Goal: Information Seeking & Learning: Learn about a topic

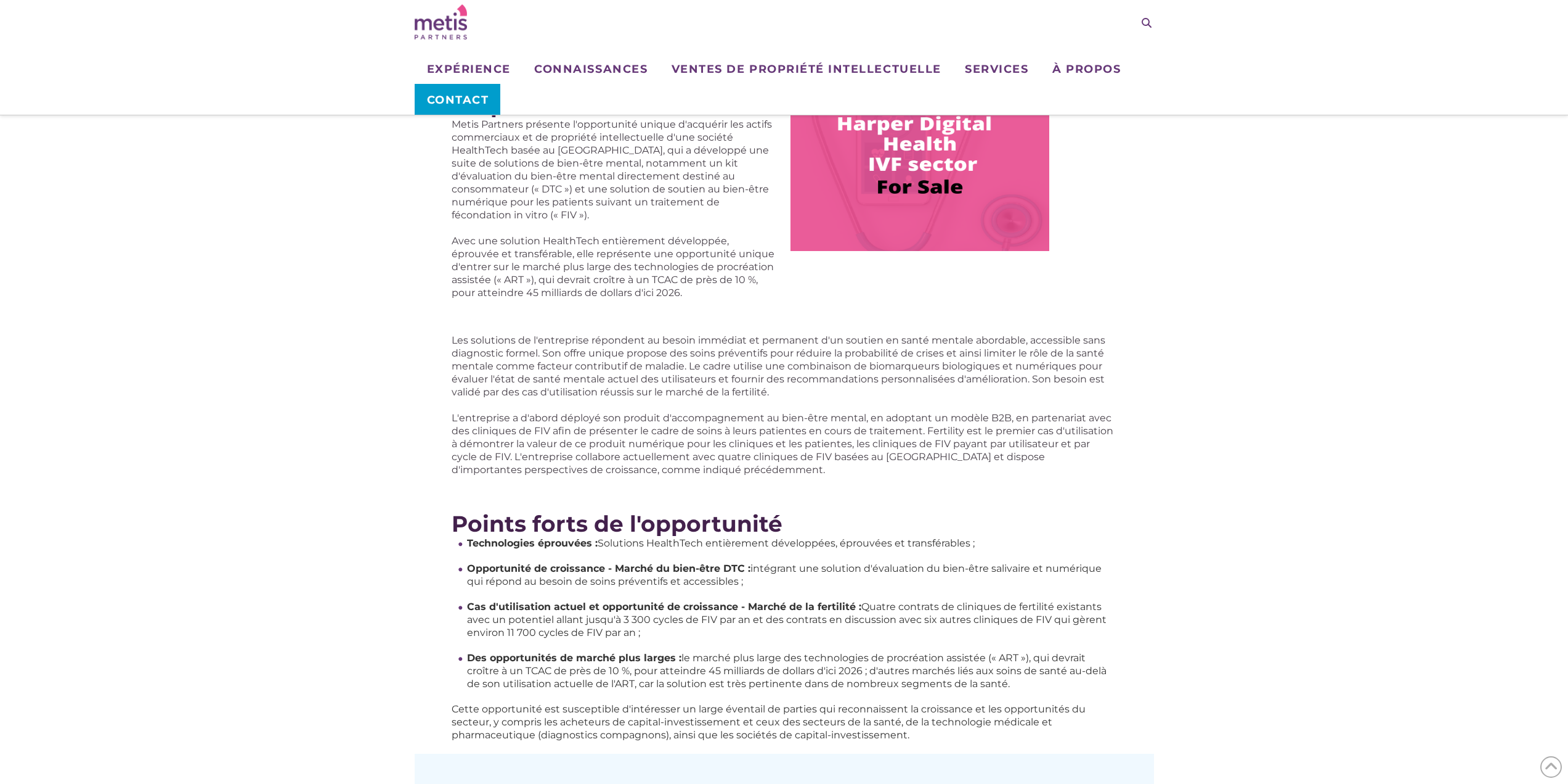
scroll to position [246, 0]
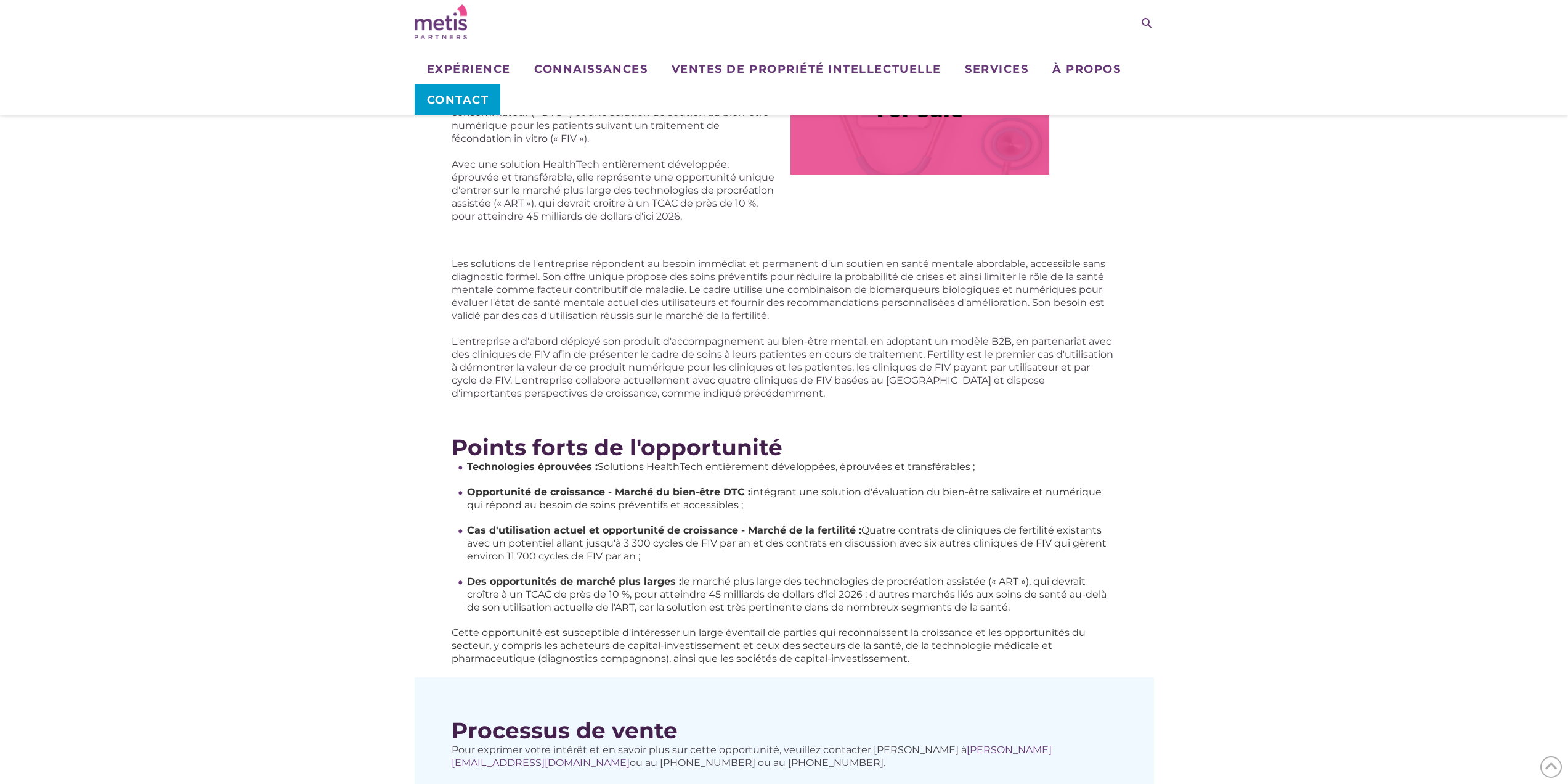
drag, startPoint x: 753, startPoint y: 479, endPoint x: 950, endPoint y: 489, distance: 197.3
click at [950, 489] on li "Opportunité de croissance - Marché du bien-être DTC : intégrant une solution d'…" at bounding box center [791, 498] width 650 height 26
drag, startPoint x: 875, startPoint y: 516, endPoint x: 1082, endPoint y: 539, distance: 208.3
click at [1082, 539] on li "Cas d'utilisation actuel et opportunité de croissance - Marché de la fertilité …" at bounding box center [791, 543] width 650 height 39
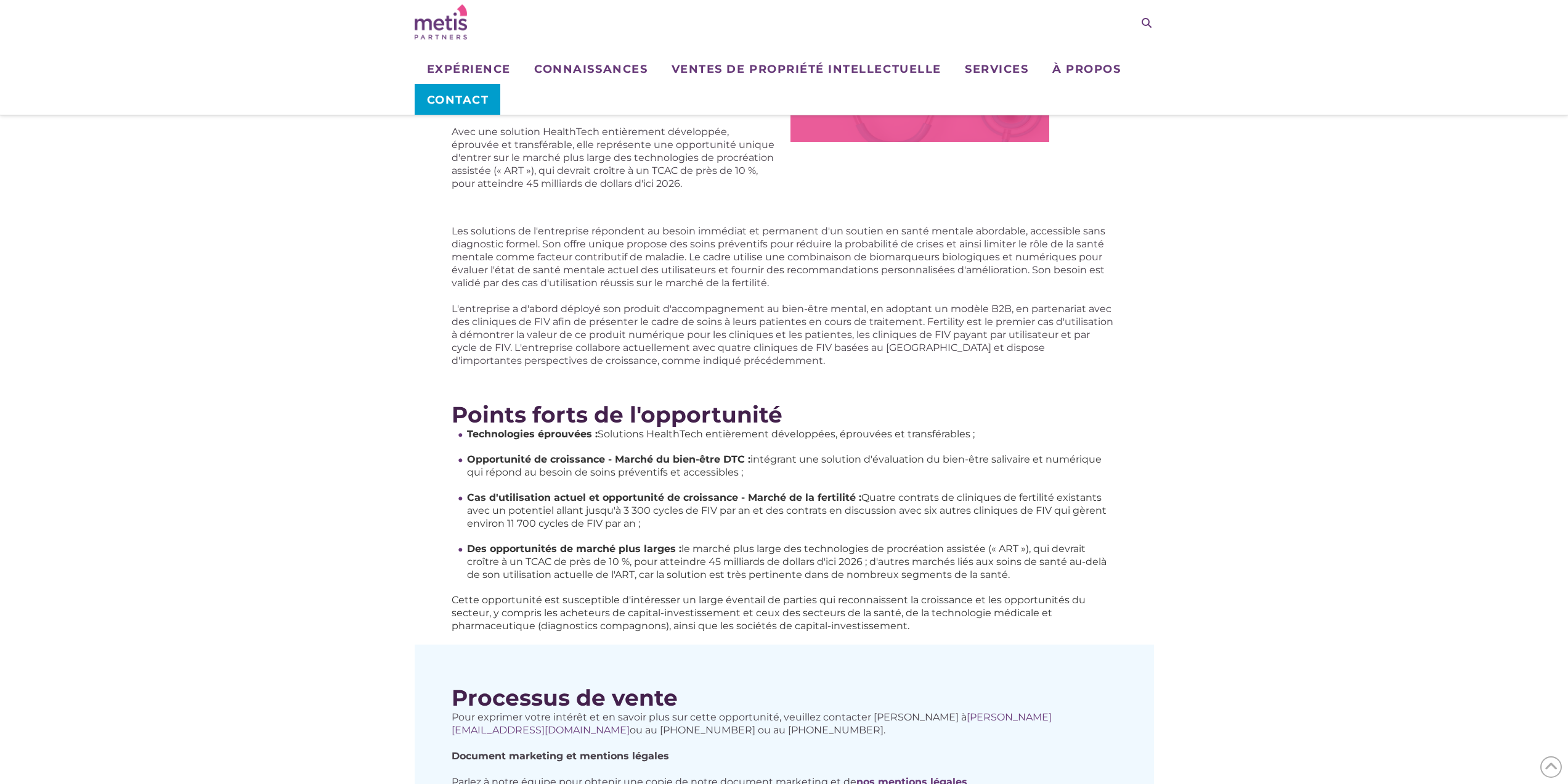
scroll to position [308, 0]
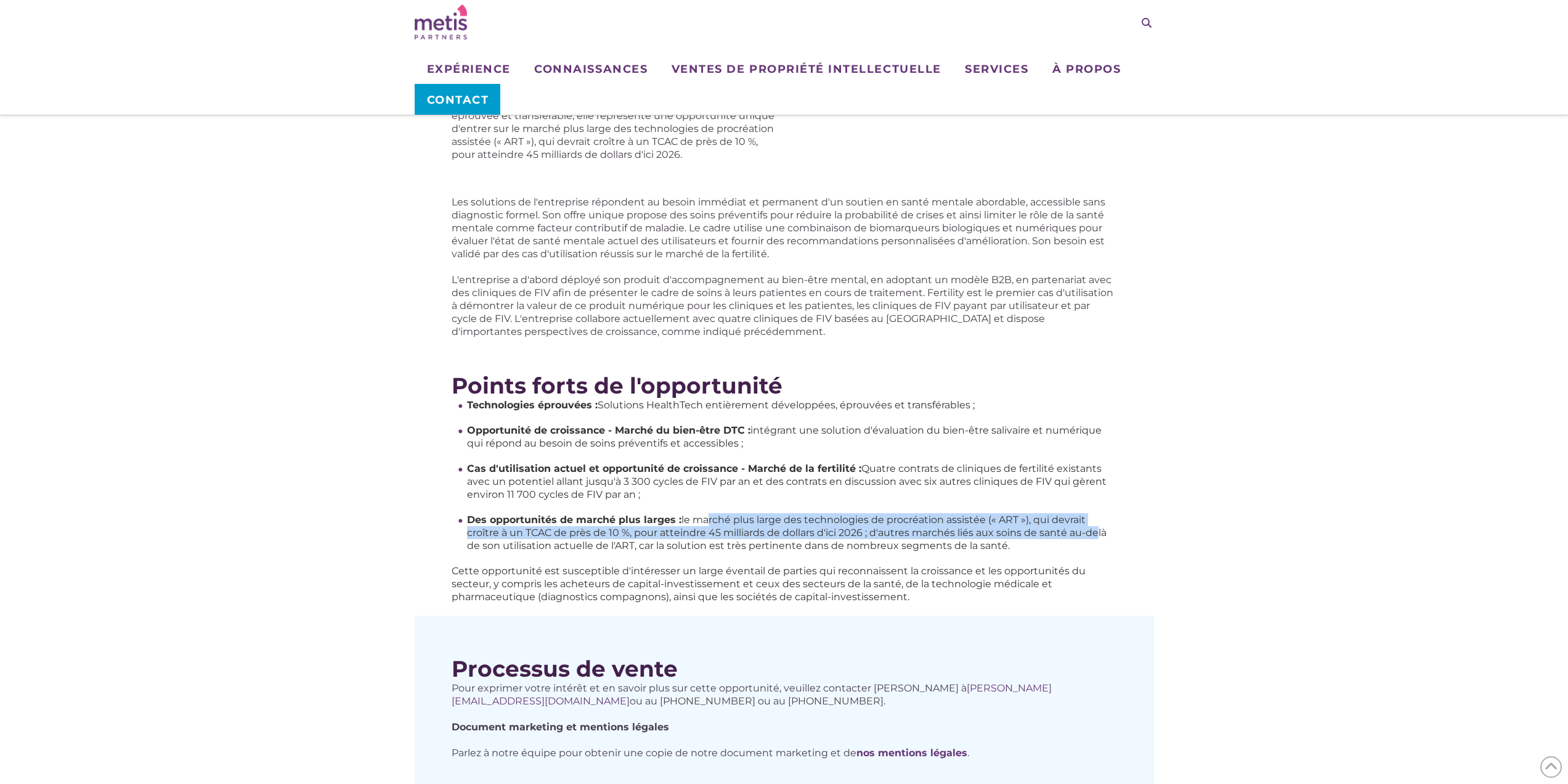
drag, startPoint x: 703, startPoint y: 504, endPoint x: 1092, endPoint y: 515, distance: 389.2
click at [1092, 515] on font "le marché plus large des technologies de procréation assistée (« ART »), qui de…" at bounding box center [786, 532] width 640 height 38
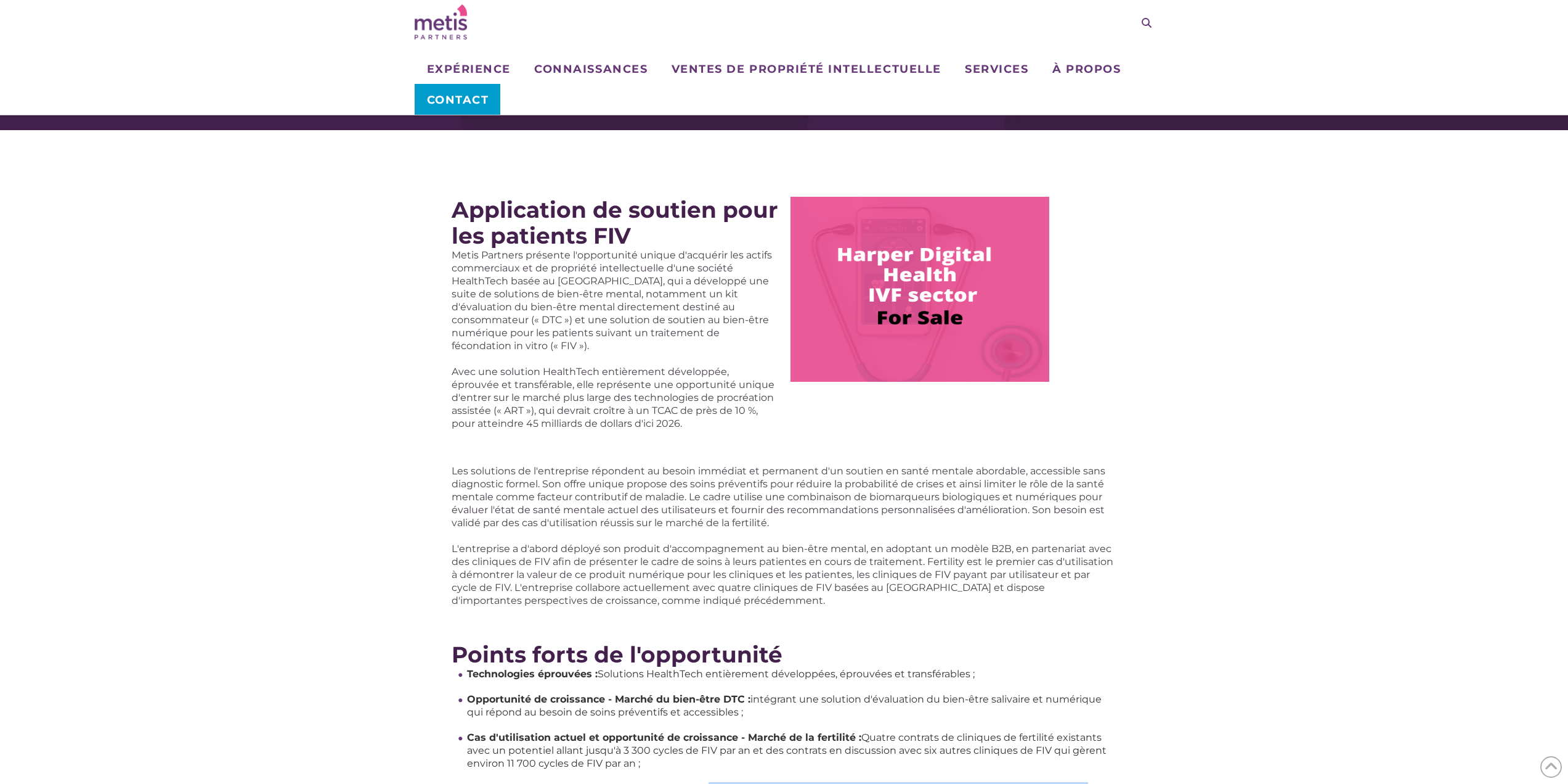
scroll to position [62, 0]
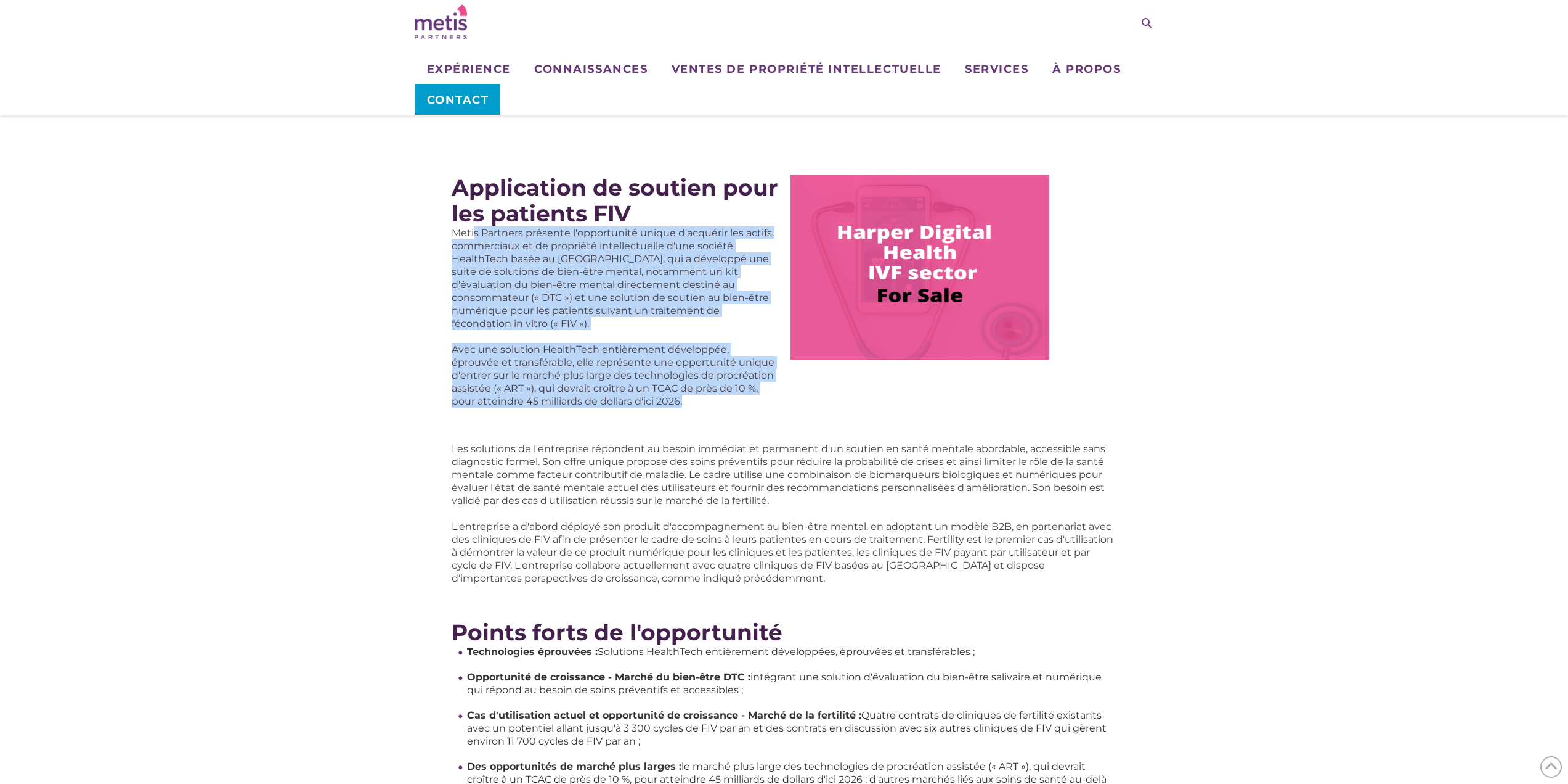
drag, startPoint x: 477, startPoint y: 233, endPoint x: 660, endPoint y: 386, distance: 238.5
click at [660, 386] on div "Metis Partners présente l'opportunité unique d'acquérir les actifs commerciaux …" at bounding box center [615, 317] width 326 height 181
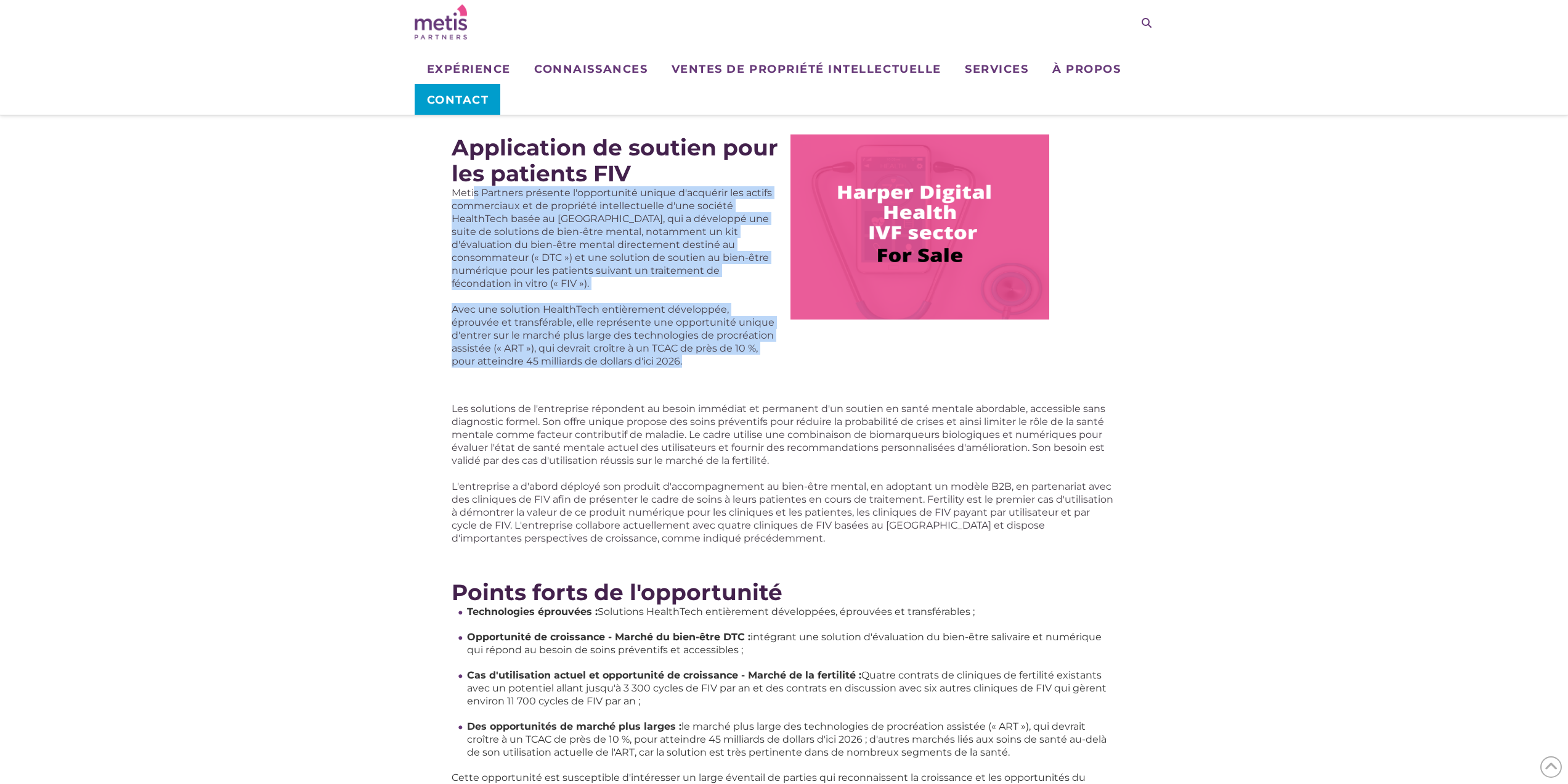
scroll to position [123, 0]
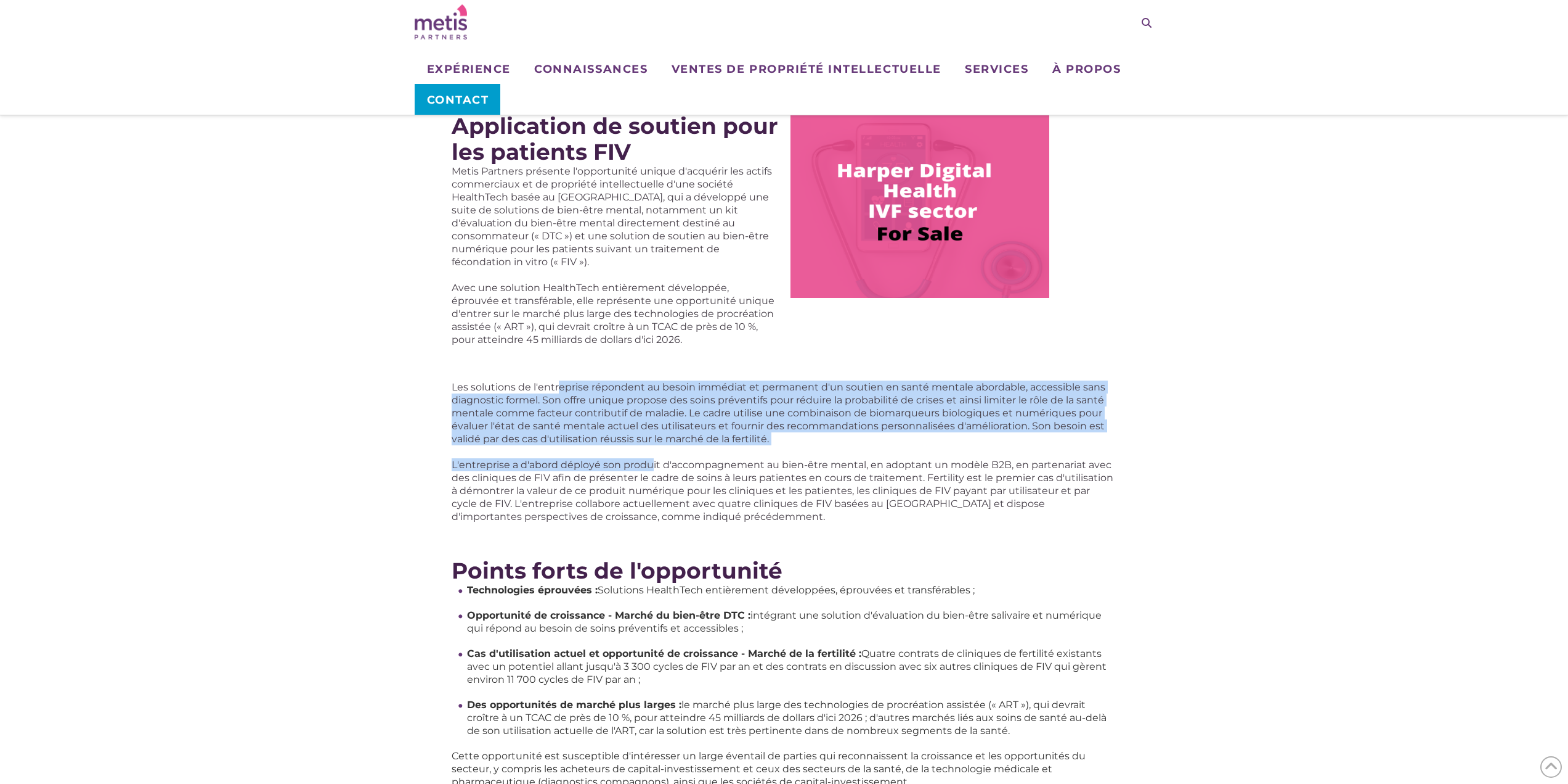
drag, startPoint x: 557, startPoint y: 375, endPoint x: 653, endPoint y: 454, distance: 124.3
click at [653, 454] on div "Les solutions de l'entreprise répondent au besoin immédiat et permanent d'un so…" at bounding box center [784, 451] width 666 height 142
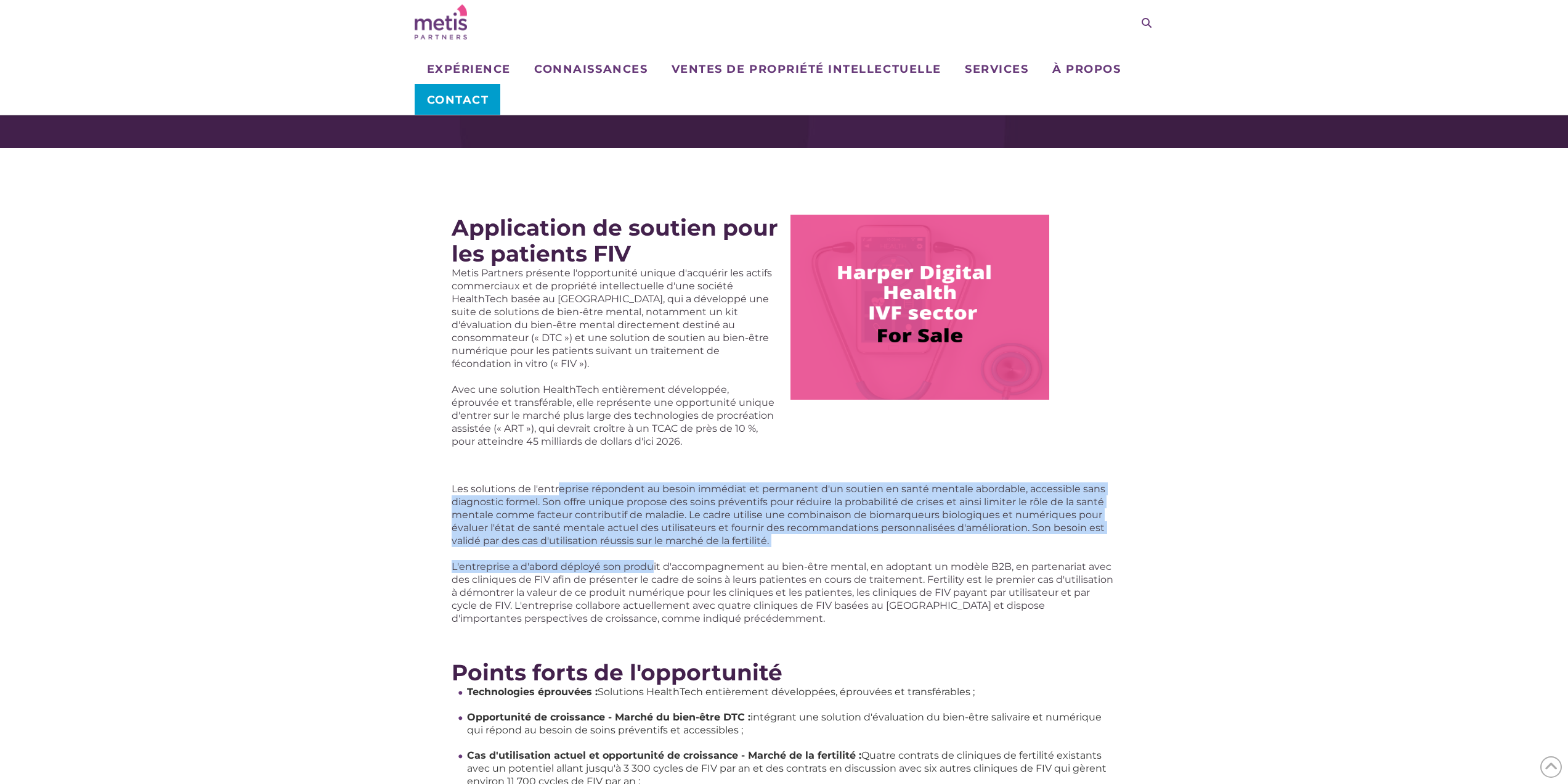
scroll to position [0, 0]
